Goal: Check status: Check status

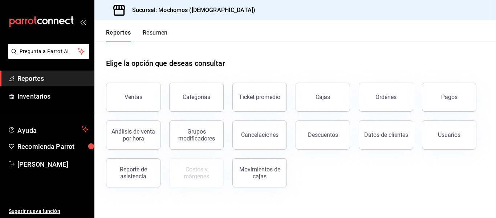
click at [449, 93] on button "Pagos" at bounding box center [449, 96] width 54 height 29
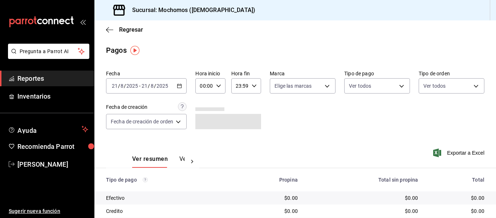
click at [219, 88] on icon "button" at bounding box center [218, 85] width 5 height 5
drag, startPoint x: 205, startPoint y: 118, endPoint x: 231, endPoint y: 118, distance: 26.5
click at [205, 118] on span "05" at bounding box center [203, 119] width 3 height 6
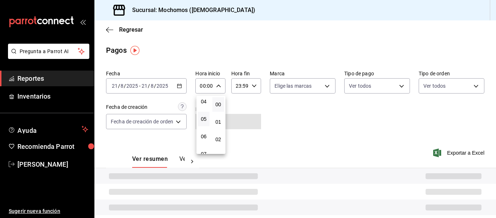
type input "05:00"
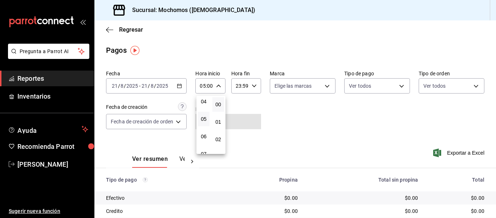
click at [271, 115] on div at bounding box center [248, 109] width 496 height 218
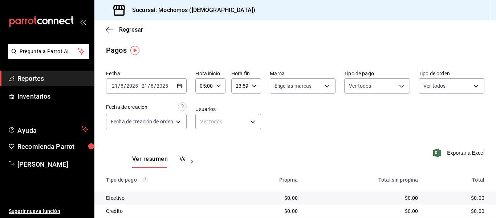
drag, startPoint x: 262, startPoint y: 38, endPoint x: 257, endPoint y: 20, distance: 18.4
click at [263, 37] on div "Regresar" at bounding box center [295, 29] width 402 height 19
click at [415, 45] on div "Pagos" at bounding box center [295, 50] width 402 height 11
